Goal: Book appointment/travel/reservation

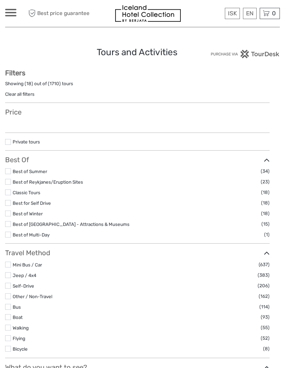
select select
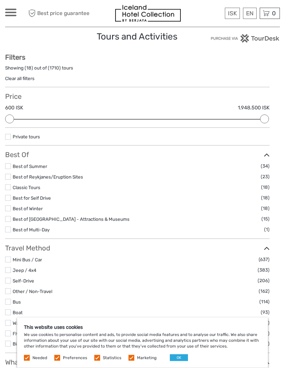
scroll to position [16, 0]
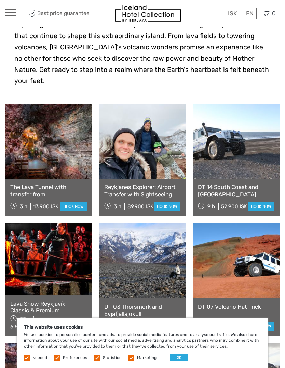
scroll to position [209, 0]
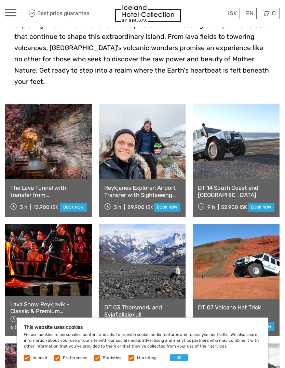
click at [75, 203] on link "book now" at bounding box center [73, 207] width 27 height 9
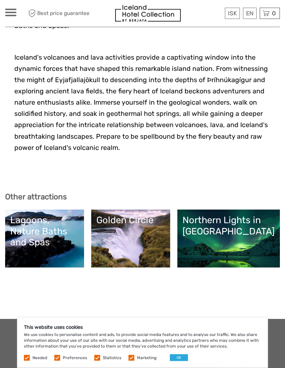
scroll to position [1699, 0]
click at [178, 368] on div "This website uses cookies We use cookies to personalise content and ads, to pro…" at bounding box center [142, 343] width 250 height 50
click at [177, 362] on button "OK" at bounding box center [179, 358] width 18 height 7
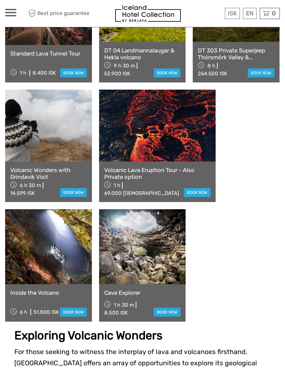
scroll to position [583, 0]
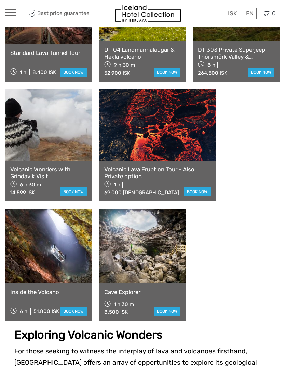
click at [87, 289] on link "Inside the Volcano" at bounding box center [48, 292] width 76 height 7
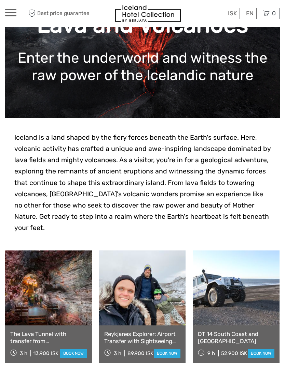
scroll to position [0, 0]
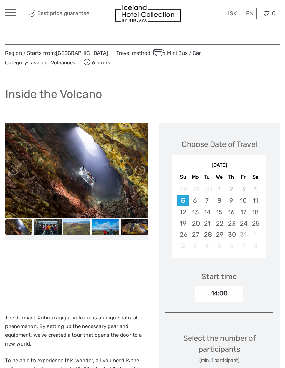
click at [56, 227] on img at bounding box center [47, 227] width 27 height 15
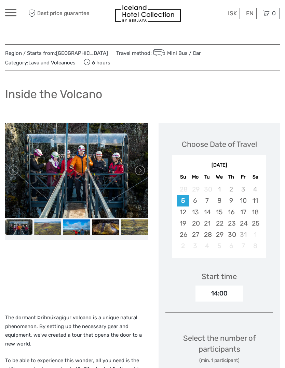
click at [84, 225] on img at bounding box center [76, 227] width 27 height 15
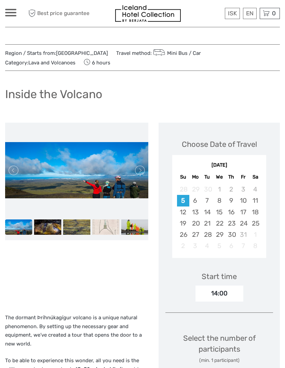
click at [110, 221] on img at bounding box center [105, 227] width 27 height 15
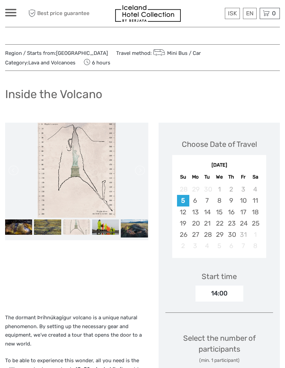
click at [141, 227] on img at bounding box center [134, 229] width 27 height 18
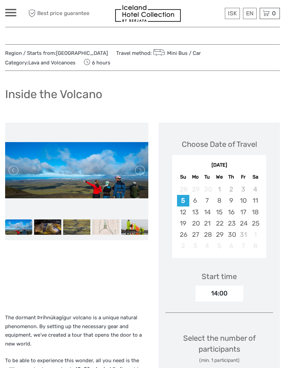
click at [234, 199] on div "9" at bounding box center [231, 200] width 12 height 11
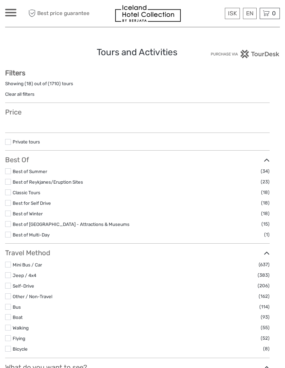
select select
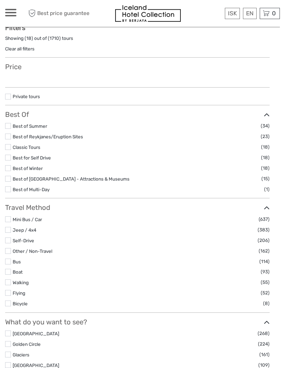
select select
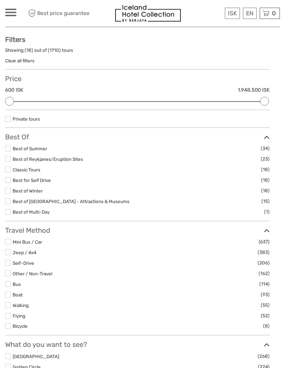
scroll to position [0, 0]
